Goal: Transaction & Acquisition: Purchase product/service

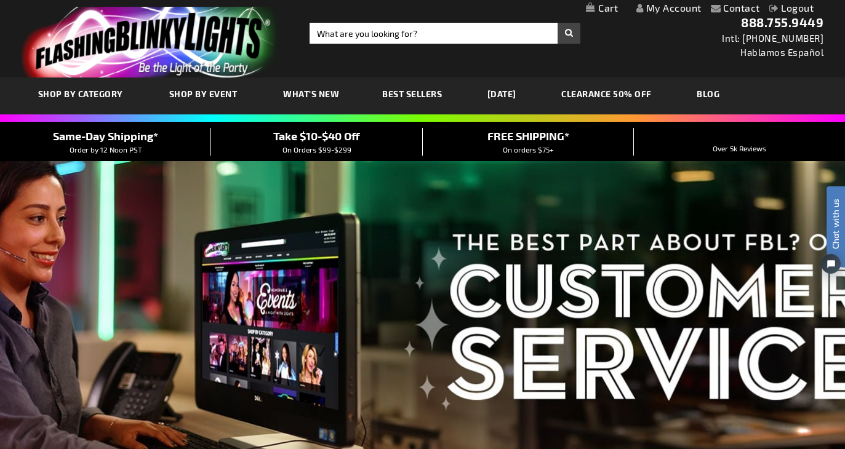
click at [610, 10] on link "My Cart" at bounding box center [602, 8] width 32 height 12
click at [521, 9] on span "83" at bounding box center [531, 7] width 50 height 11
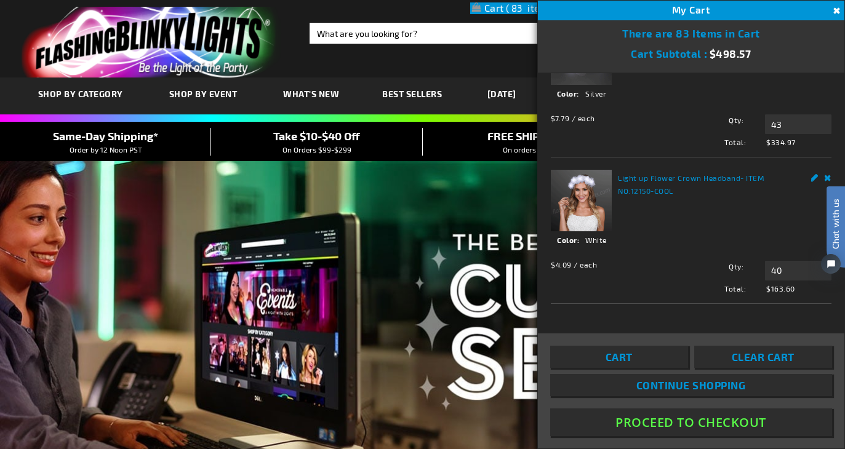
scroll to position [64, 0]
click at [735, 408] on div "Cart Clear Cart Continue Shopping Proceed To Checkout" at bounding box center [691, 391] width 282 height 90
click at [702, 431] on button "Proceed To Checkout" at bounding box center [691, 423] width 282 height 28
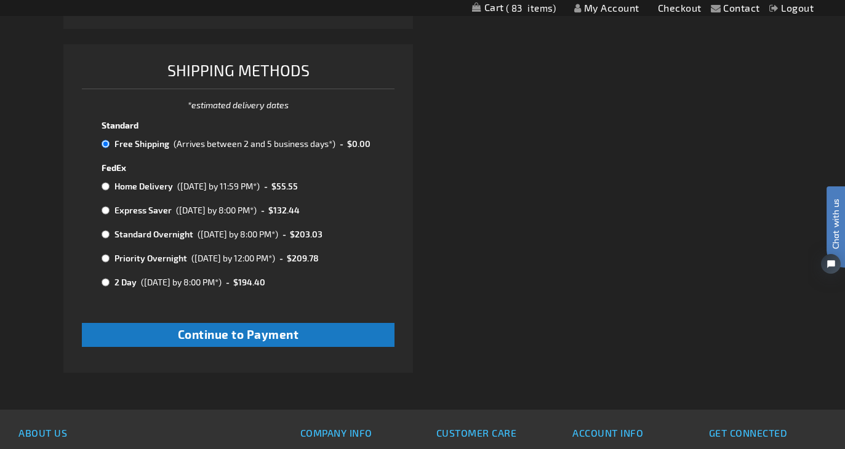
scroll to position [617, 0]
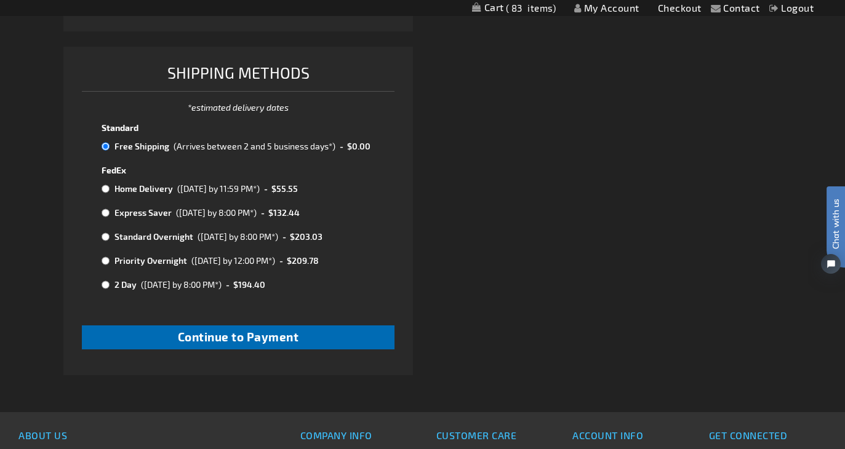
click at [359, 337] on button "Continue to Payment" at bounding box center [238, 338] width 313 height 24
checkbox input "true"
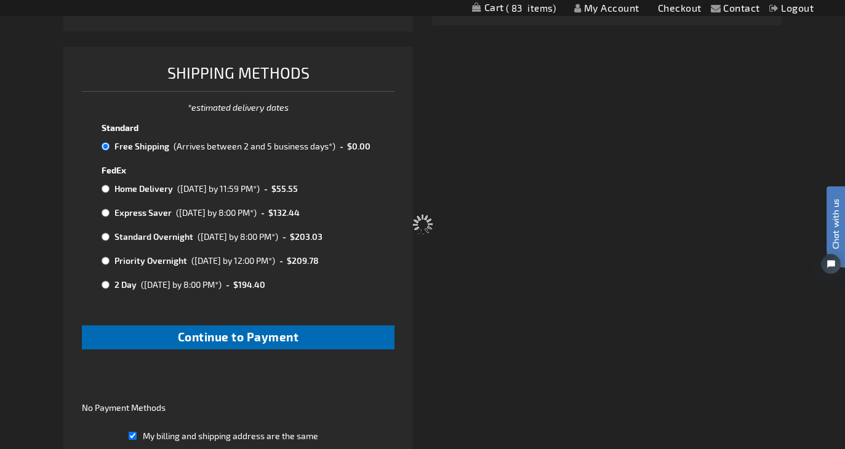
scroll to position [9, 0]
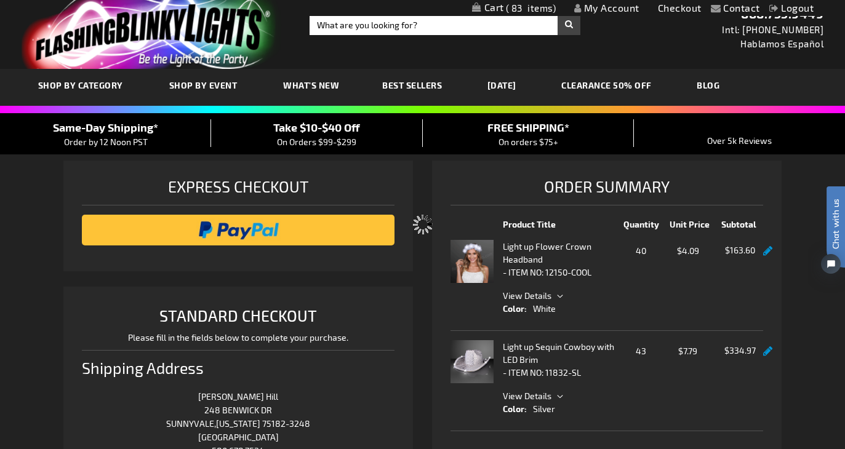
select select "e9e2aafff8356e85f5ac0acedd780c44192b98f3"
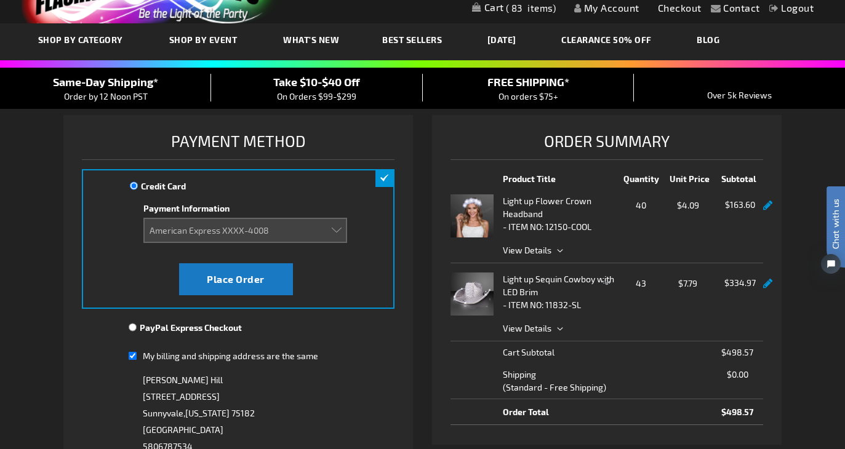
scroll to position [64, 0]
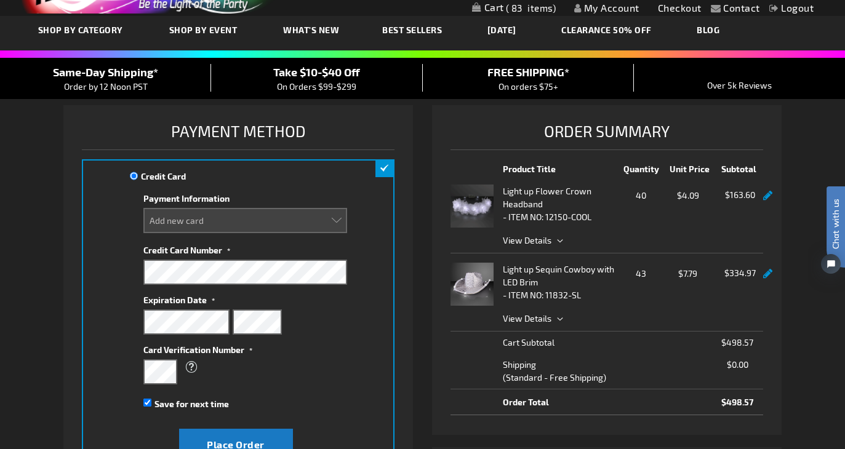
select select
click at [145, 403] on input "Save for next time" at bounding box center [147, 403] width 8 height 8
checkbox input "false"
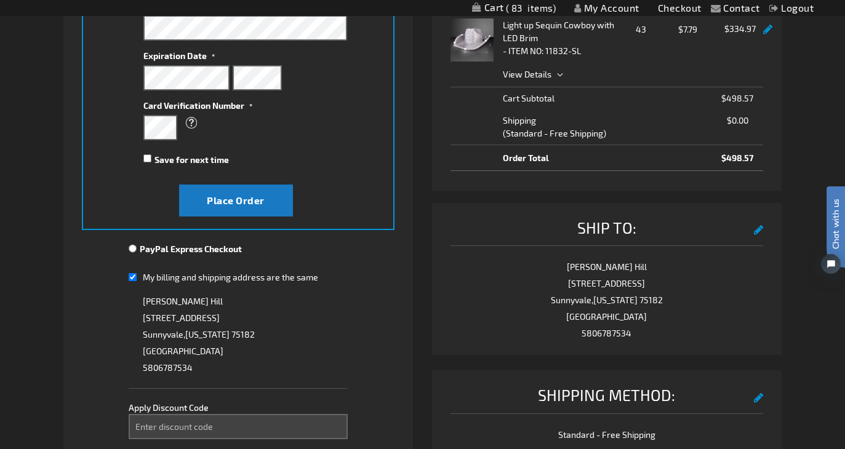
scroll to position [327, 0]
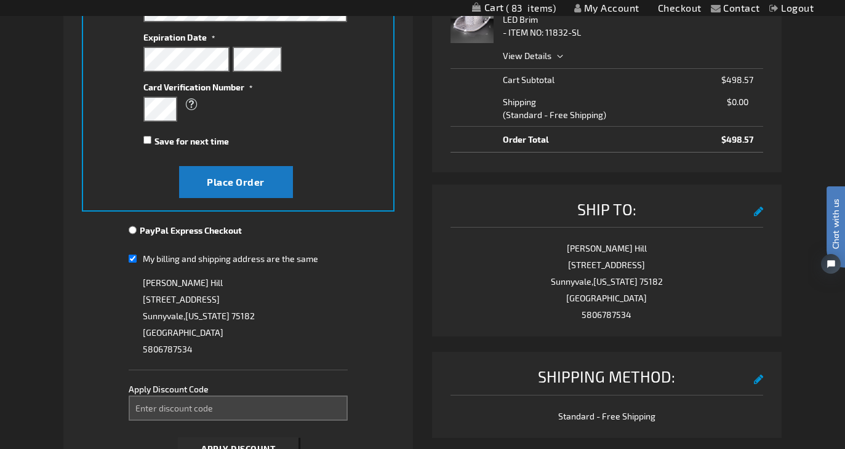
select select
click at [135, 250] on input "My billing and shipping address are the same" at bounding box center [133, 258] width 8 height 25
checkbox input "false"
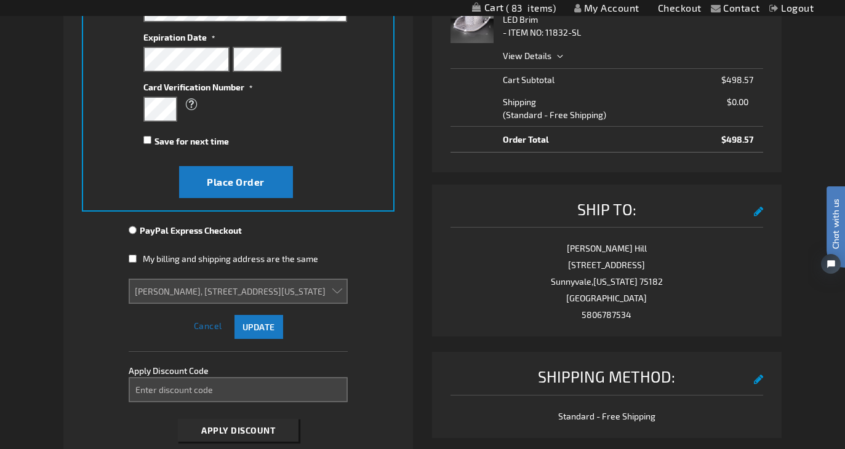
select select
click at [132, 247] on input "My billing and shipping address are the same" at bounding box center [133, 258] width 8 height 25
checkbox input "true"
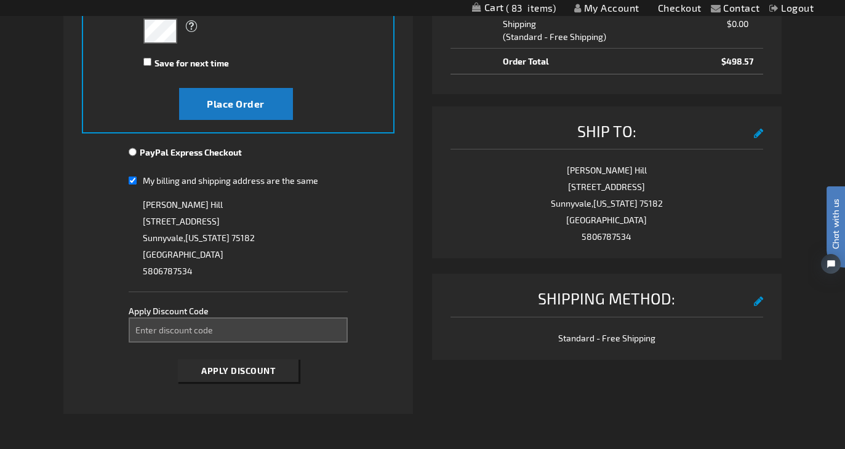
scroll to position [404, 0]
click at [222, 105] on span "Place Order" at bounding box center [236, 104] width 58 height 12
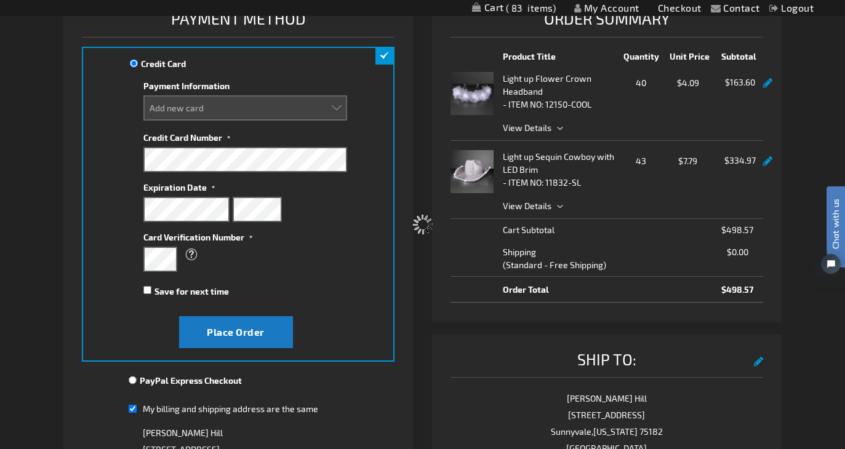
scroll to position [164, 0]
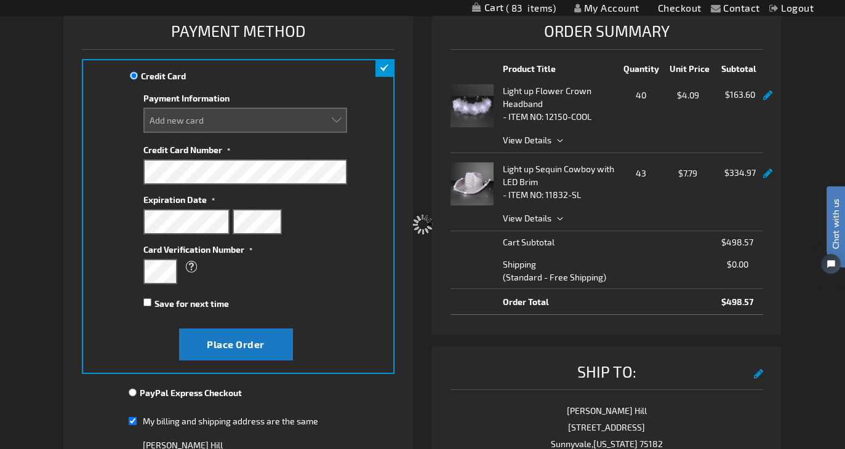
select select
